Goal: Browse casually: Explore the website without a specific task or goal

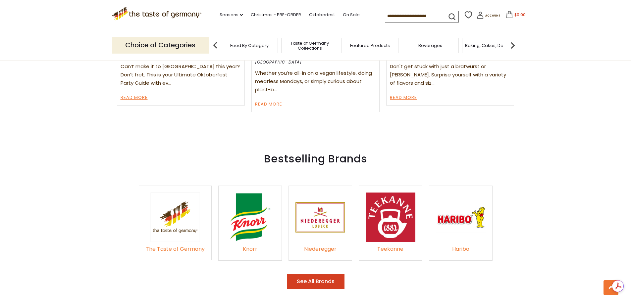
scroll to position [928, 0]
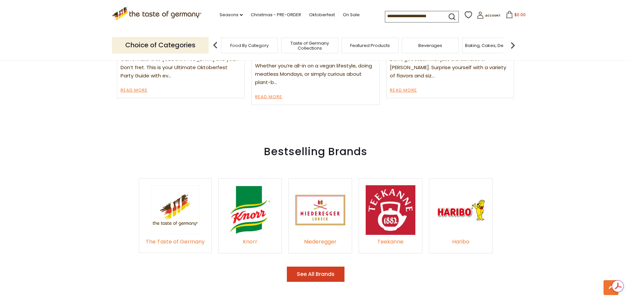
click at [322, 269] on button "See All Brands" at bounding box center [316, 275] width 58 height 16
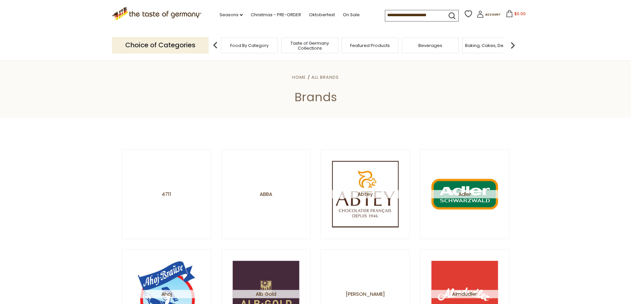
click at [432, 45] on span "Beverages" at bounding box center [430, 45] width 24 height 5
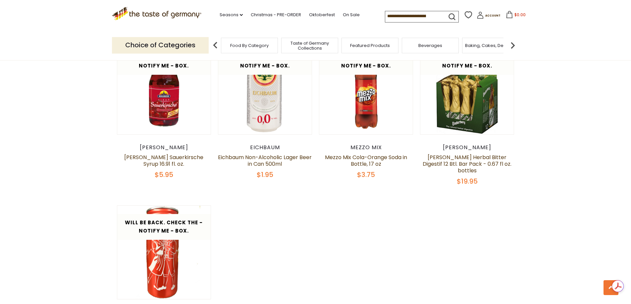
scroll to position [1093, 0]
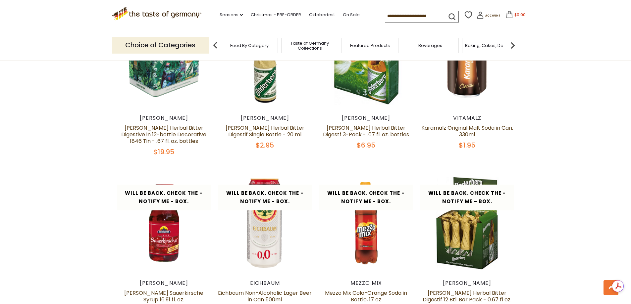
click at [512, 45] on img at bounding box center [512, 45] width 13 height 13
click at [463, 48] on span "Breads" at bounding box center [464, 45] width 16 height 5
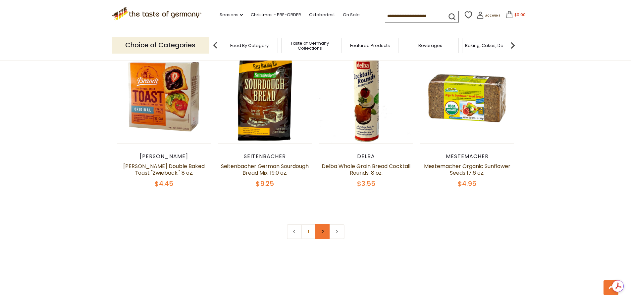
click at [321, 233] on link "2" at bounding box center [322, 232] width 15 height 15
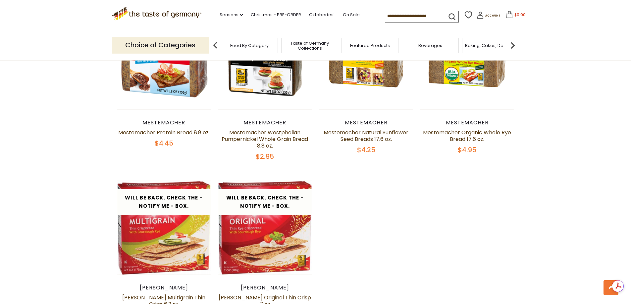
scroll to position [725, 0]
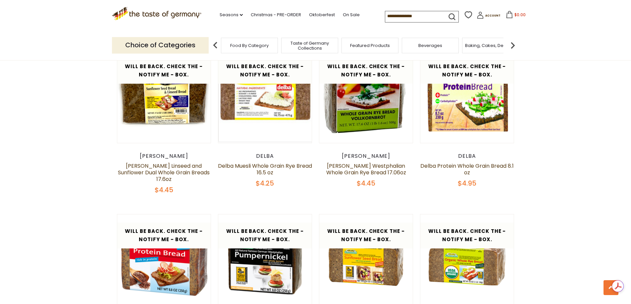
click at [364, 43] on span "Featured Products" at bounding box center [370, 45] width 40 height 5
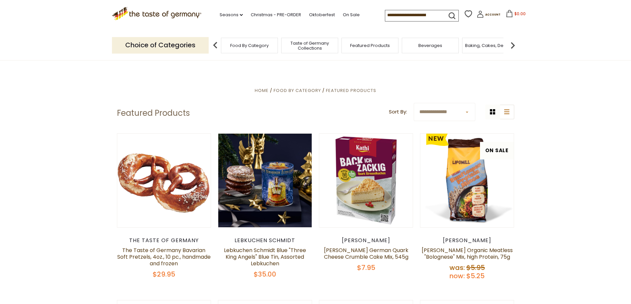
click at [311, 43] on span "Taste of Germany Collections" at bounding box center [309, 46] width 53 height 10
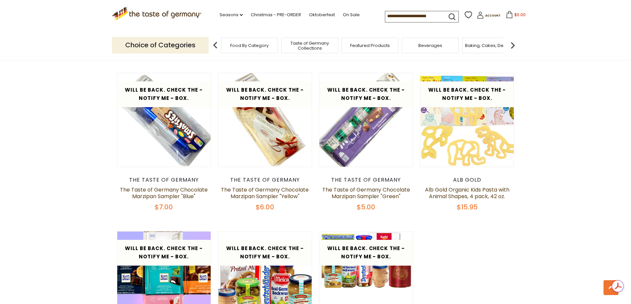
scroll to position [1126, 0]
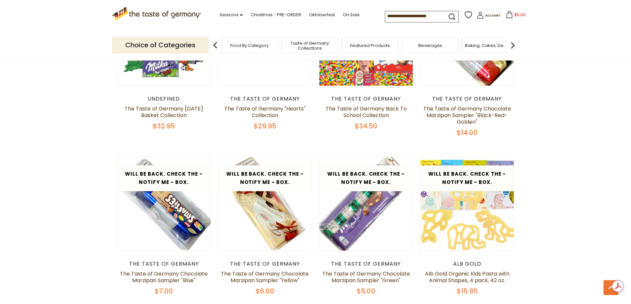
click at [213, 45] on img at bounding box center [215, 45] width 13 height 13
click at [248, 44] on span "Food By Category" at bounding box center [249, 45] width 38 height 5
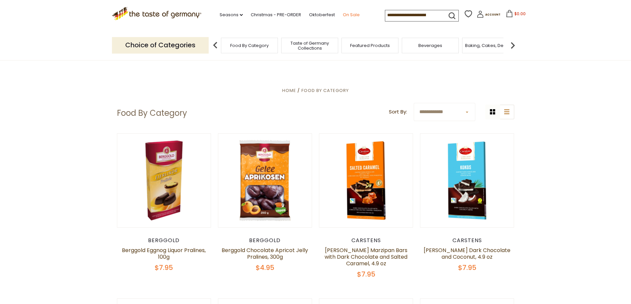
click at [343, 14] on link "On Sale" at bounding box center [351, 14] width 17 height 7
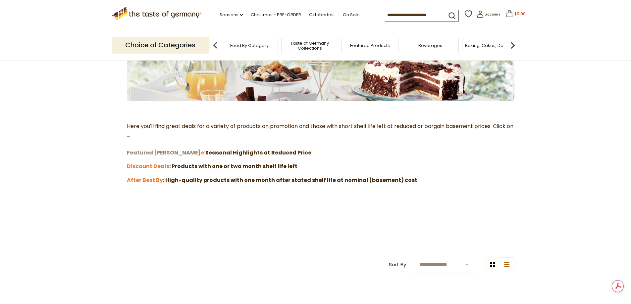
click at [143, 154] on strong "Featured [PERSON_NAME]" at bounding box center [164, 153] width 74 height 8
click at [240, 15] on icon at bounding box center [241, 15] width 3 height 2
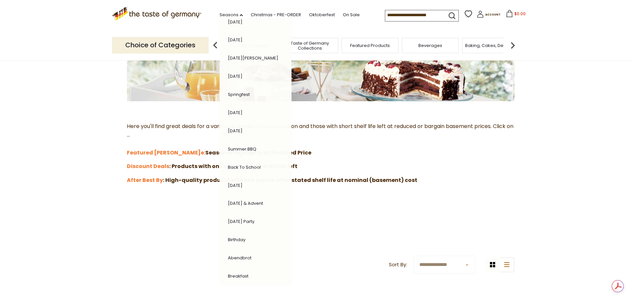
scroll to position [72, 0]
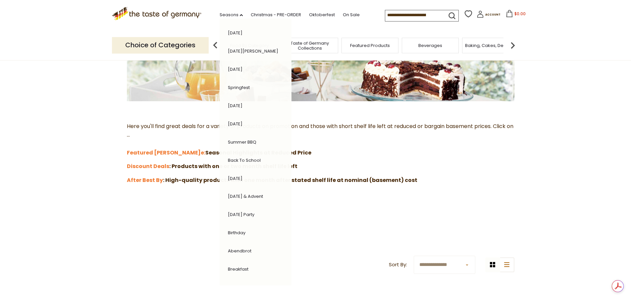
click at [235, 198] on link "[DATE] & Advent" at bounding box center [245, 196] width 35 height 6
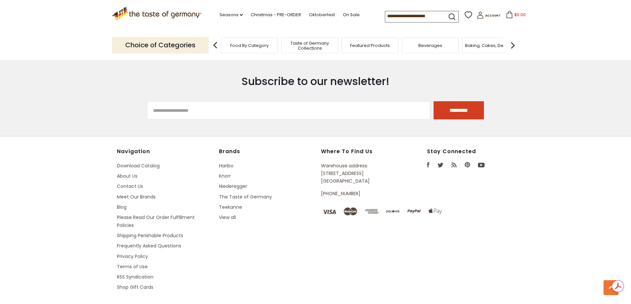
scroll to position [663, 0]
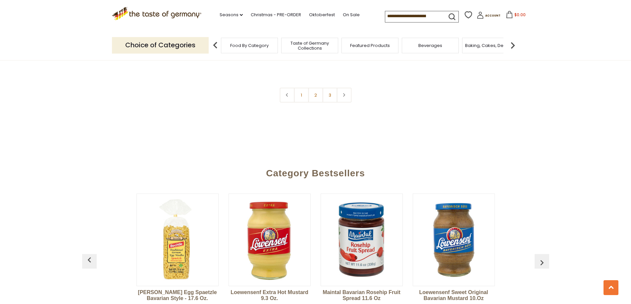
scroll to position [1623, 0]
